Goal: Transaction & Acquisition: Purchase product/service

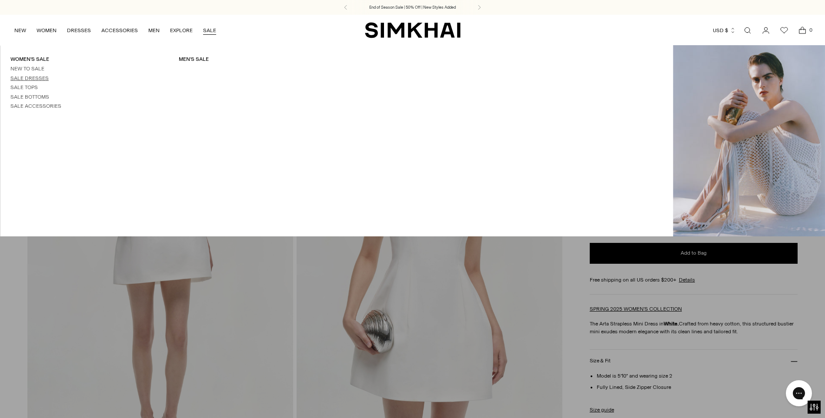
click at [37, 78] on link "Sale Dresses" at bounding box center [29, 78] width 38 height 6
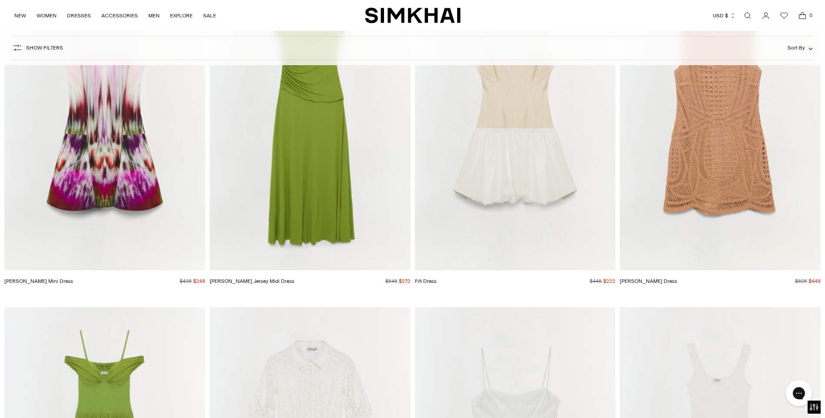
scroll to position [14524, 0]
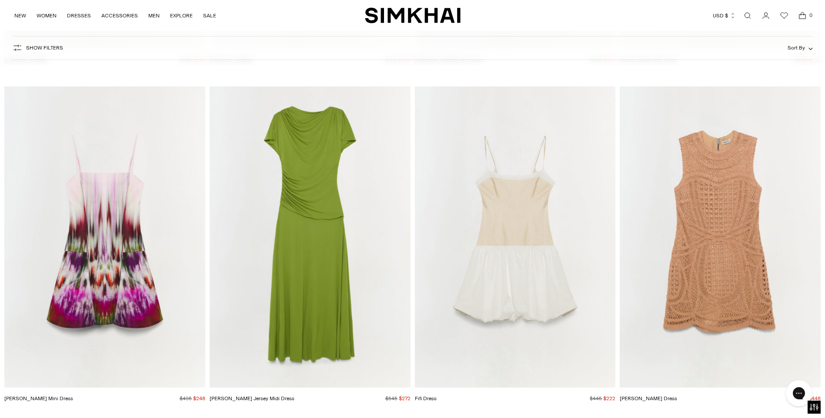
click at [0, 0] on img "Fifi Dress" at bounding box center [0, 0] width 0 height 0
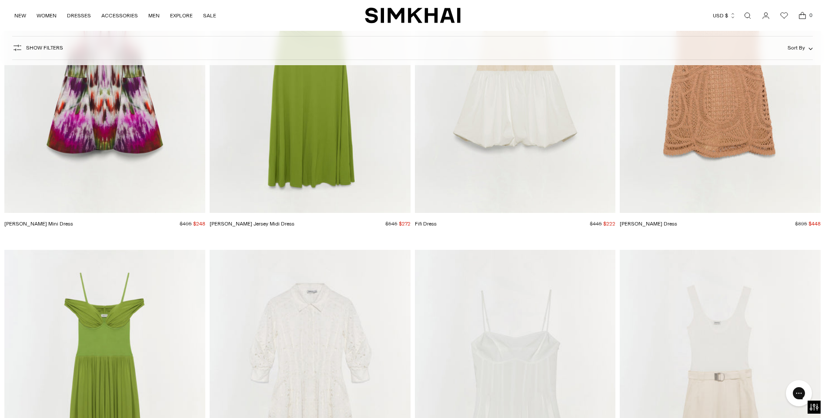
scroll to position [14525, 0]
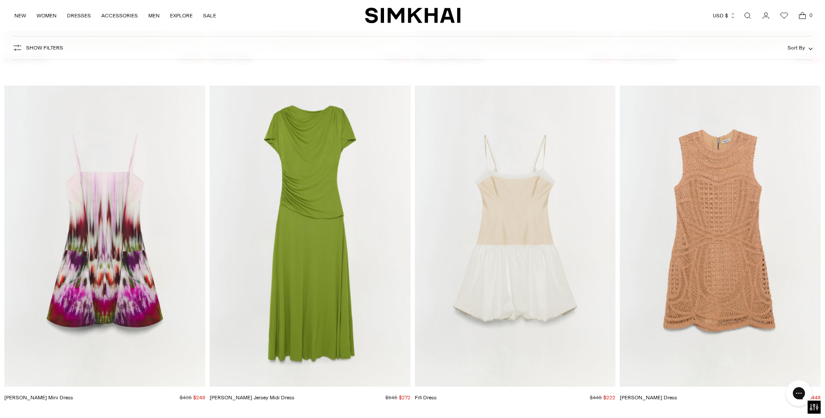
click at [0, 0] on img "Fifi Dress" at bounding box center [0, 0] width 0 height 0
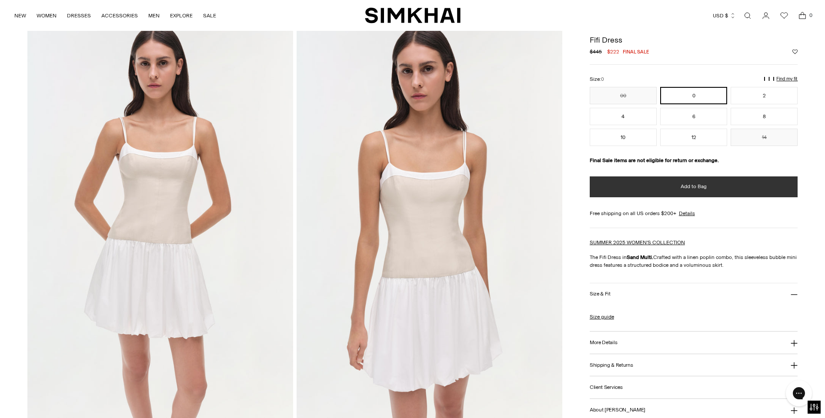
click at [690, 184] on span "Add to Bag" at bounding box center [694, 186] width 26 height 7
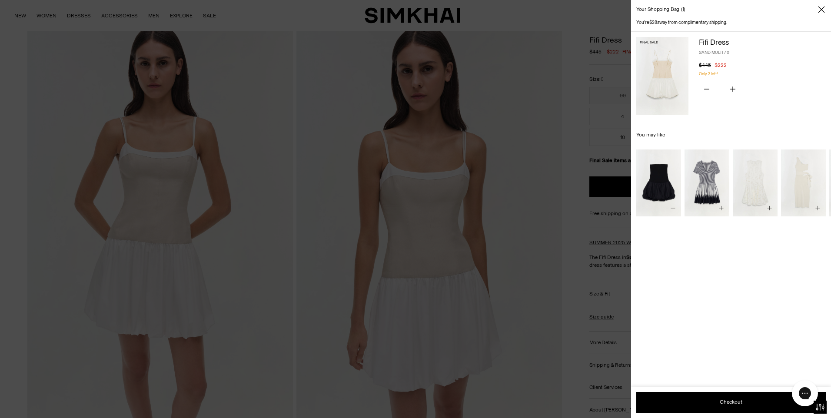
click at [820, 10] on icon "Close" at bounding box center [821, 9] width 7 height 9
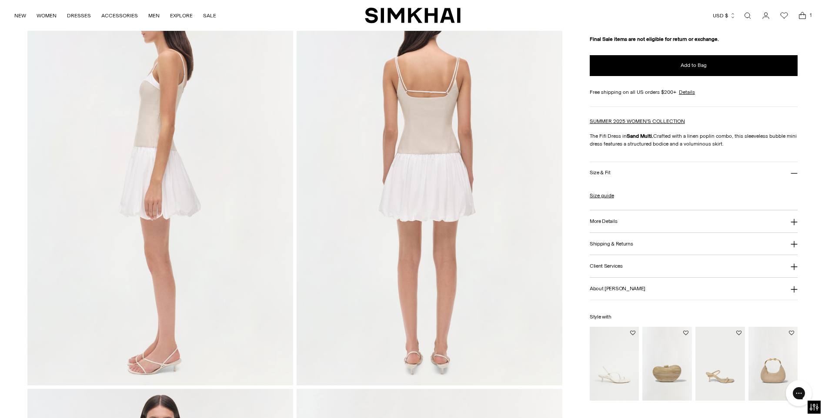
scroll to position [739, 0]
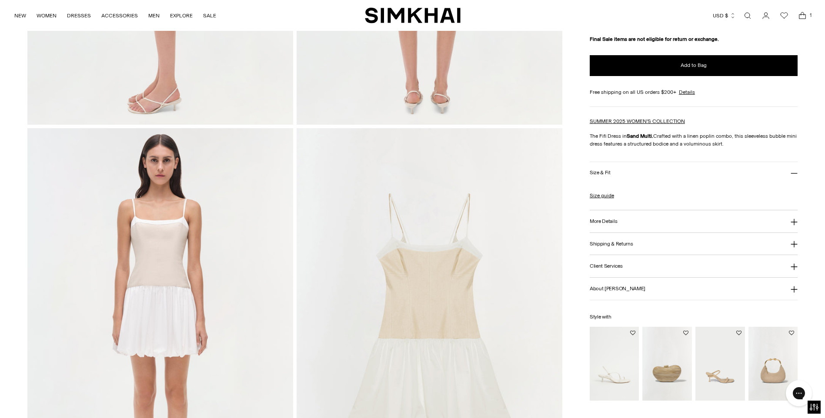
click at [793, 219] on icon at bounding box center [794, 222] width 7 height 7
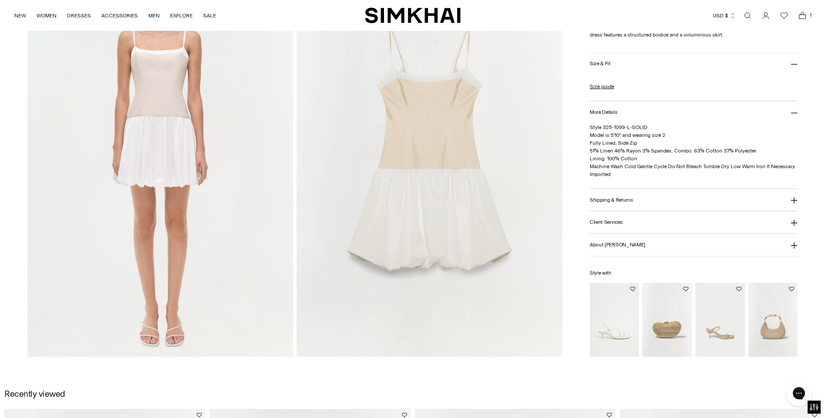
scroll to position [870, 0]
